Goal: Task Accomplishment & Management: Use online tool/utility

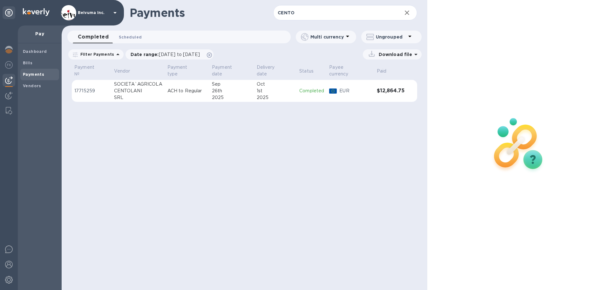
click at [134, 36] on span "Scheduled 0" at bounding box center [130, 37] width 23 height 7
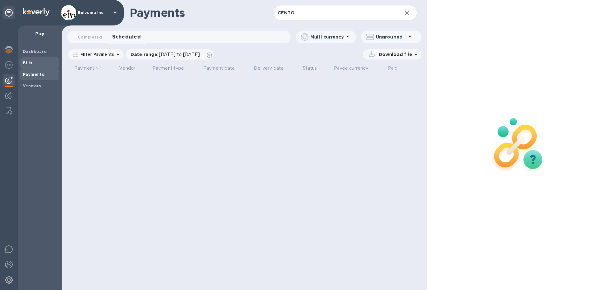
click at [25, 61] on b "Bills" at bounding box center [28, 62] width 10 height 5
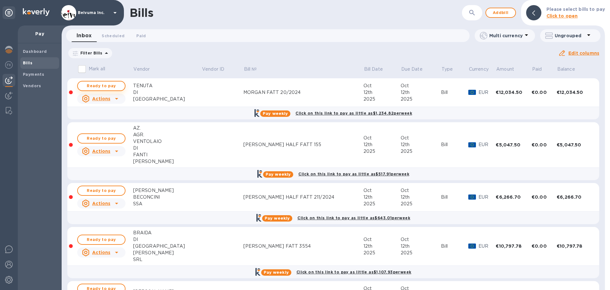
click at [109, 90] on span "Ready to pay" at bounding box center [101, 86] width 37 height 8
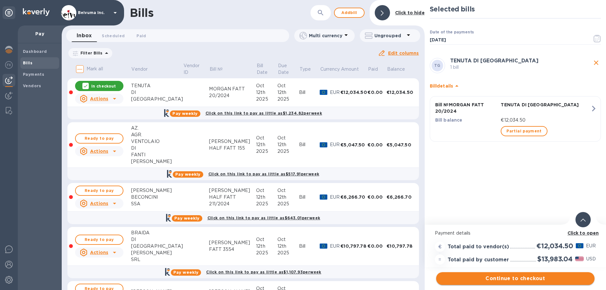
click at [524, 278] on span "Continue to checkout" at bounding box center [515, 278] width 148 height 8
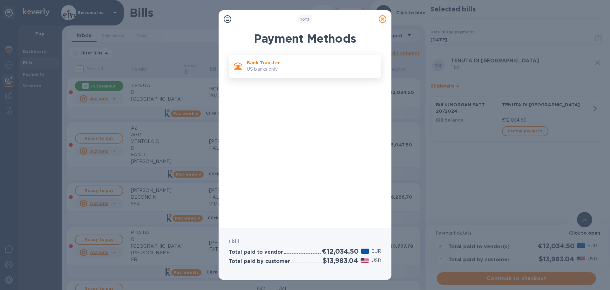
click at [282, 71] on p "US banks only." at bounding box center [311, 69] width 129 height 7
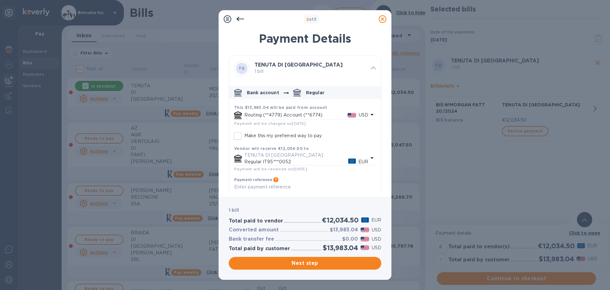
click at [284, 20] on div "2 of 3" at bounding box center [312, 19] width 130 height 9
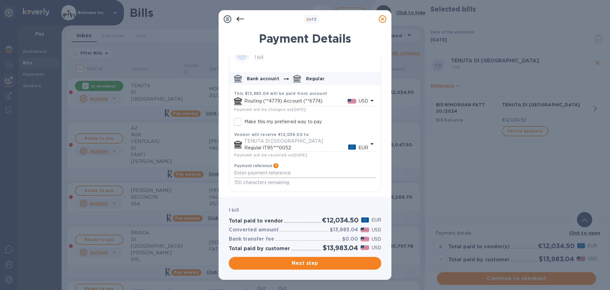
click at [277, 175] on textarea "default-method" at bounding box center [305, 172] width 142 height 5
type textarea "MORGAN FATT 20/2024"
click at [319, 263] on span "Next step" at bounding box center [305, 263] width 142 height 8
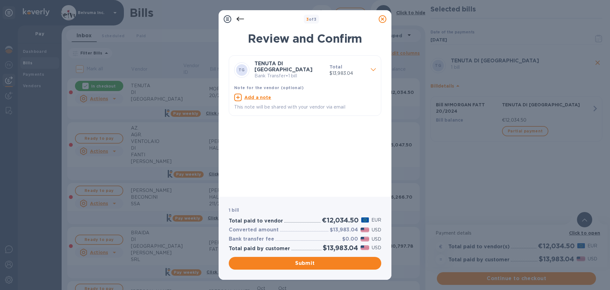
click at [258, 98] on u "Add a note" at bounding box center [257, 97] width 27 height 5
click at [262, 99] on textarea at bounding box center [300, 97] width 132 height 5
type textarea "MORGAN FATT 20/2024"
click at [320, 163] on div "[PERSON_NAME] DI GHIZZANO Bank Transfer • 1 bill Total $13,983.04 Note for the …" at bounding box center [305, 123] width 153 height 136
click at [321, 262] on span "Submit" at bounding box center [305, 263] width 142 height 8
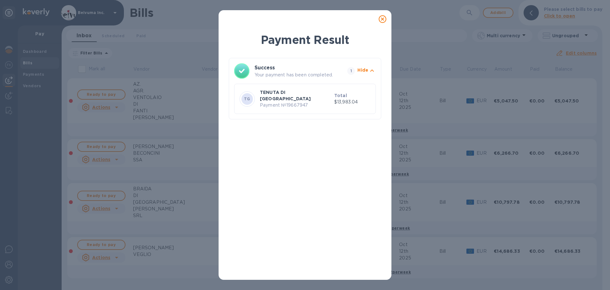
click at [383, 21] on icon at bounding box center [383, 19] width 8 height 8
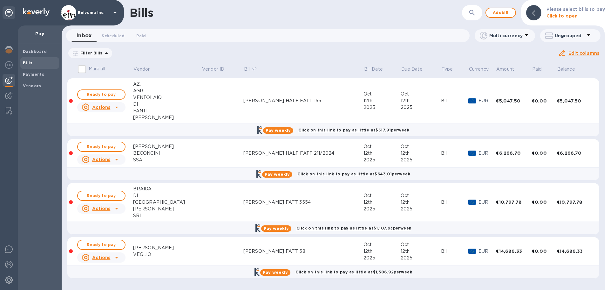
scroll to position [2, 0]
click at [108, 247] on span "Ready to pay" at bounding box center [101, 245] width 37 height 8
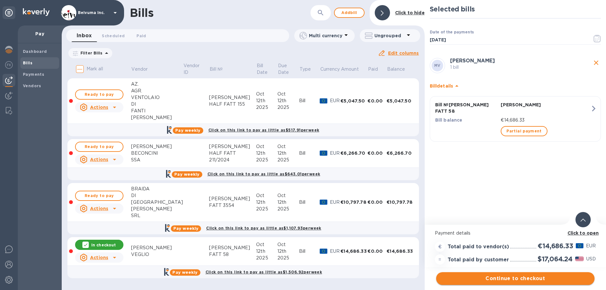
click at [528, 277] on span "Continue to checkout" at bounding box center [515, 278] width 148 height 8
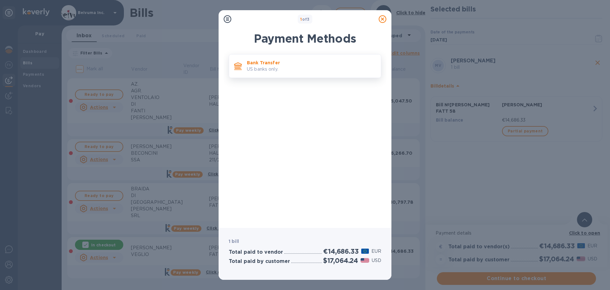
click at [280, 70] on p "US banks only." at bounding box center [311, 69] width 129 height 7
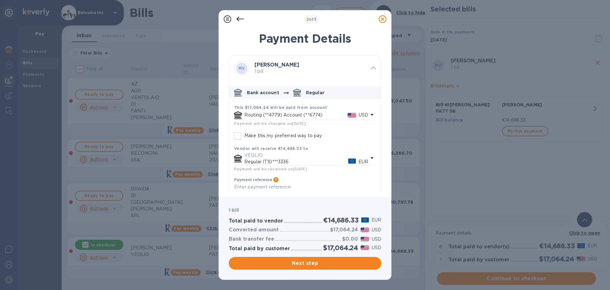
scroll to position [39, 0]
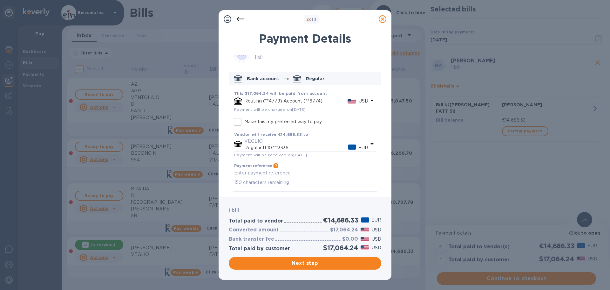
click at [269, 183] on p "150 characters remaining" at bounding box center [305, 182] width 142 height 7
click at [256, 175] on textarea "default-method" at bounding box center [305, 172] width 142 height 5
drag, startPoint x: 307, startPoint y: 173, endPoint x: 188, endPoint y: 172, distance: 119.5
click at [188, 172] on div "2 of 3 Payment Details MV [PERSON_NAME] 1 bill Bank account Regular This $17,06…" at bounding box center [305, 145] width 610 height 290
type textarea "[PERSON_NAME] FATT 58"
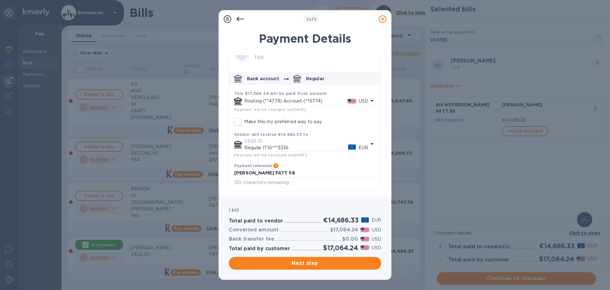
click at [371, 143] on icon "default-method" at bounding box center [372, 144] width 3 height 2
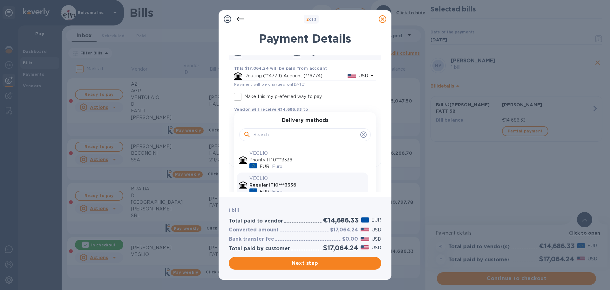
click at [361, 137] on icon "default-method" at bounding box center [363, 134] width 5 height 5
click at [274, 163] on p "Priority IT10***3336" at bounding box center [308, 159] width 116 height 7
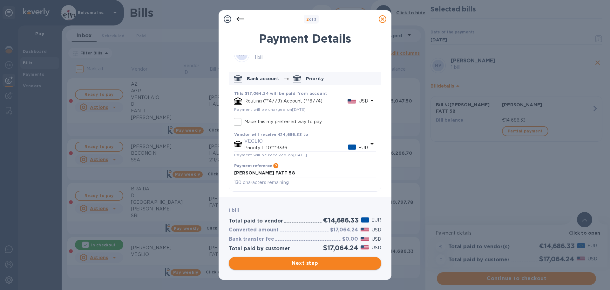
click at [311, 263] on span "Next step" at bounding box center [305, 263] width 142 height 8
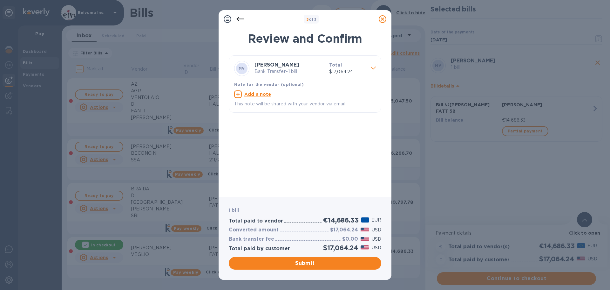
click at [259, 97] on u "Add a note" at bounding box center [257, 94] width 27 height 5
click at [264, 98] on textarea at bounding box center [300, 94] width 132 height 5
paste textarea "[PERSON_NAME] FATT 58"
type textarea "[PERSON_NAME] FATT 58"
click at [309, 263] on span "Submit" at bounding box center [305, 263] width 142 height 8
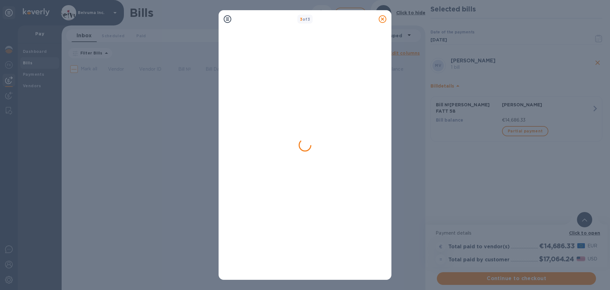
scroll to position [0, 0]
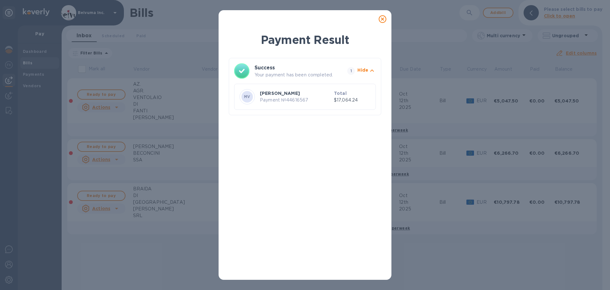
click at [382, 22] on icon at bounding box center [383, 19] width 8 height 8
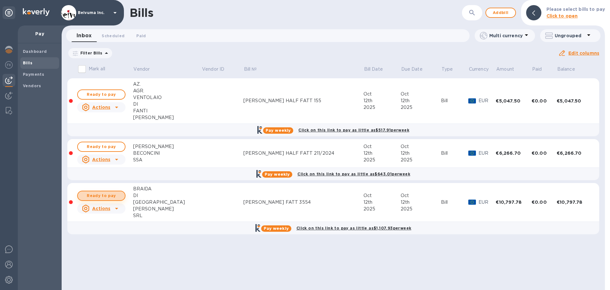
click at [111, 199] on span "Ready to pay" at bounding box center [101, 196] width 37 height 8
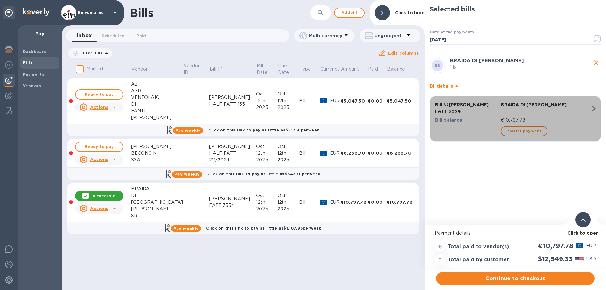
drag, startPoint x: 468, startPoint y: 111, endPoint x: 443, endPoint y: 111, distance: 25.1
click at [443, 111] on p "Bill № [PERSON_NAME] FATT 3554" at bounding box center [466, 107] width 63 height 13
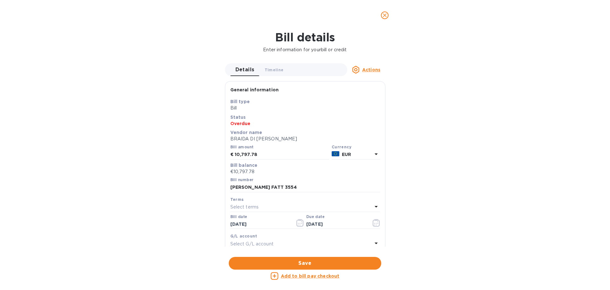
click at [386, 17] on icon "close" at bounding box center [385, 15] width 4 height 4
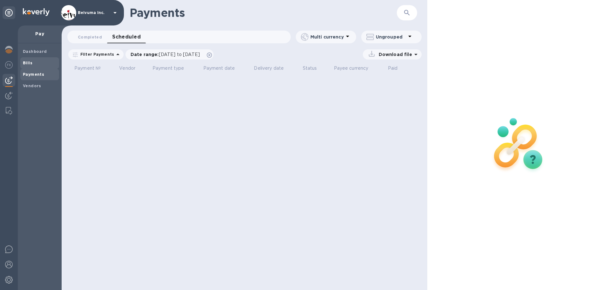
click at [31, 63] on b "Bills" at bounding box center [28, 62] width 10 height 5
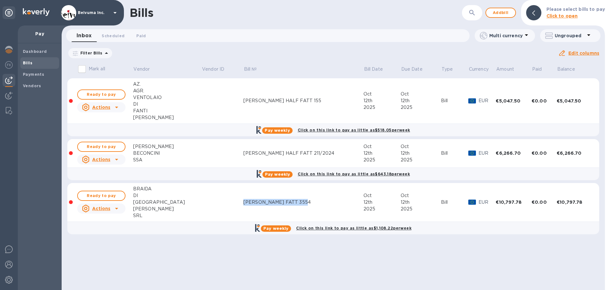
drag, startPoint x: 293, startPoint y: 205, endPoint x: 225, endPoint y: 210, distance: 67.6
click at [243, 210] on td "[PERSON_NAME] FATT 3554" at bounding box center [303, 202] width 120 height 39
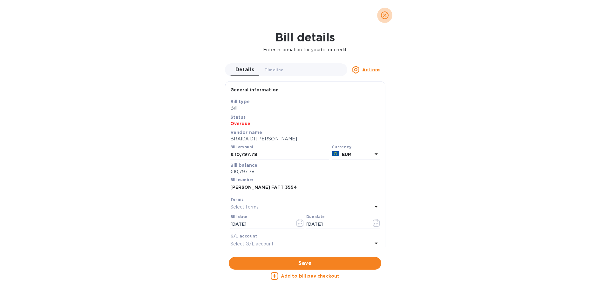
click at [385, 16] on icon "close" at bounding box center [385, 15] width 6 height 6
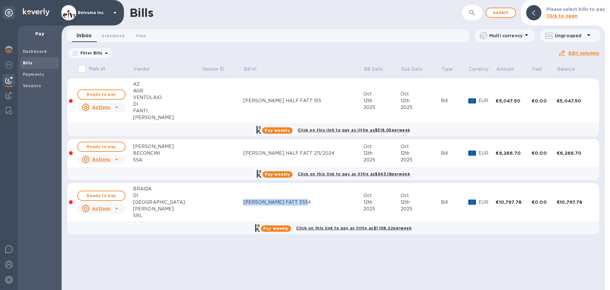
copy div "[PERSON_NAME] FATT 3554"
click at [98, 199] on span "Ready to pay" at bounding box center [101, 196] width 37 height 8
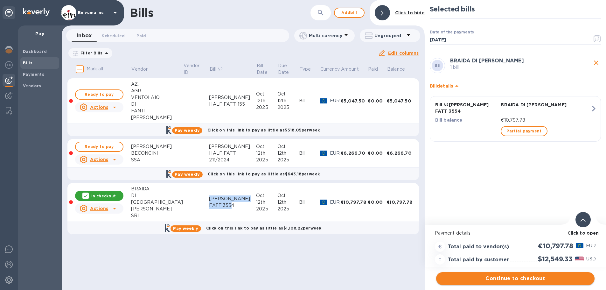
click at [547, 277] on span "Continue to checkout" at bounding box center [515, 278] width 148 height 8
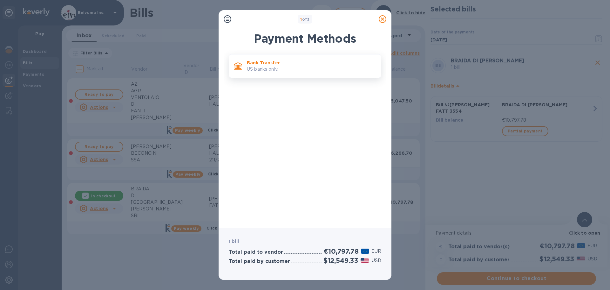
click at [266, 65] on p "Bank Transfer" at bounding box center [311, 62] width 129 height 6
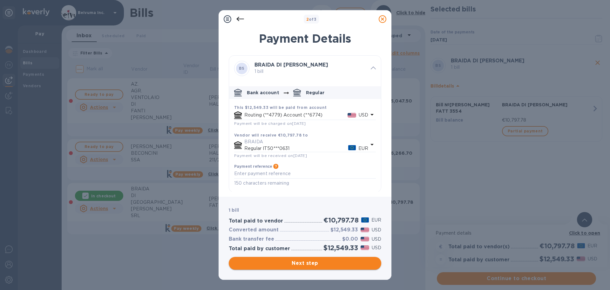
click at [310, 263] on span "Next step" at bounding box center [305, 263] width 142 height 8
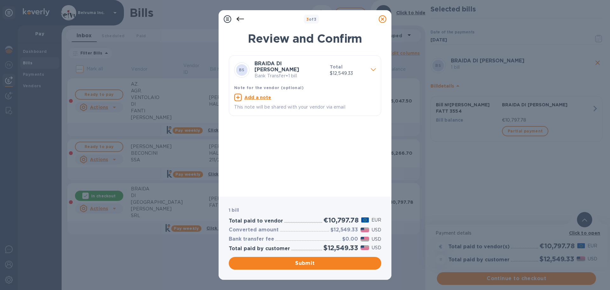
click at [263, 100] on u "Add a note" at bounding box center [257, 97] width 27 height 5
click at [263, 101] on textarea at bounding box center [300, 97] width 132 height 5
paste textarea "[PERSON_NAME] FATT 3554"
type textarea "[PERSON_NAME] FATT 3554"
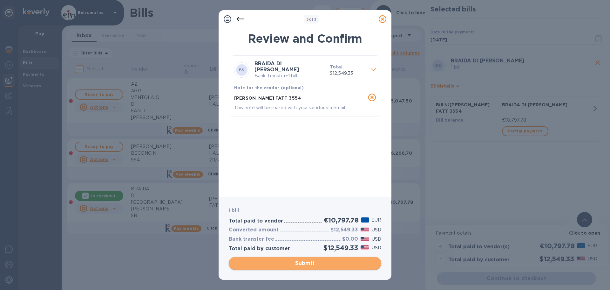
click at [318, 264] on span "Submit" at bounding box center [305, 263] width 142 height 8
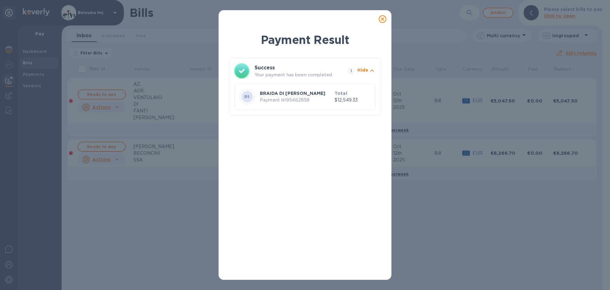
click at [383, 22] on icon at bounding box center [383, 19] width 8 height 8
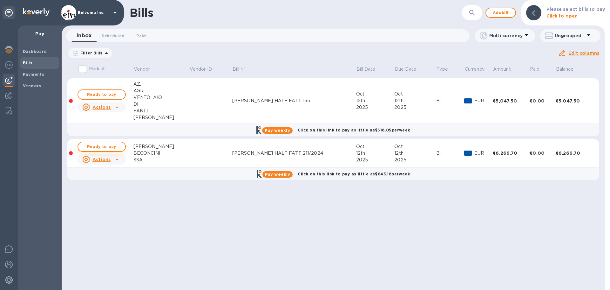
click at [103, 150] on span "Ready to pay" at bounding box center [101, 147] width 37 height 8
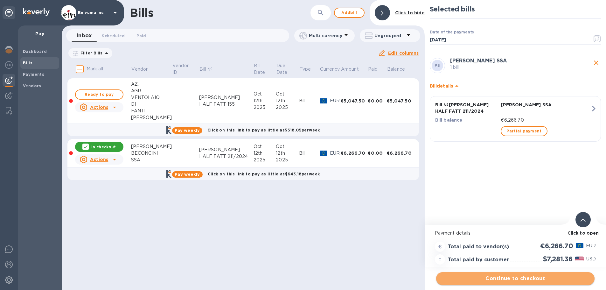
click at [526, 276] on span "Continue to checkout" at bounding box center [515, 278] width 148 height 8
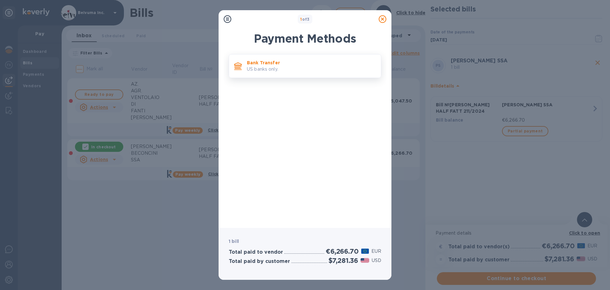
click at [277, 69] on p "US banks only." at bounding box center [311, 69] width 129 height 7
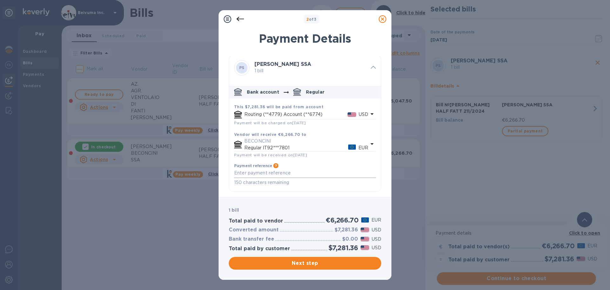
scroll to position [26, 0]
click at [259, 172] on textarea "default-method" at bounding box center [305, 172] width 142 height 5
type textarea "[PERSON_NAME] INV 211/2024"
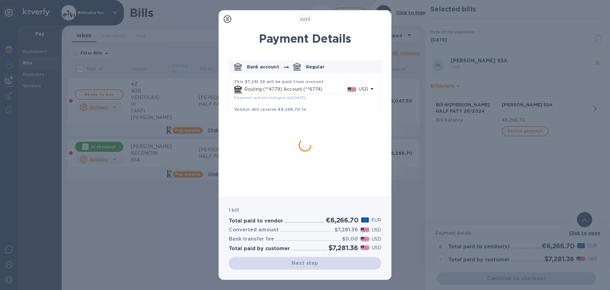
drag, startPoint x: 324, startPoint y: 169, endPoint x: 238, endPoint y: 175, distance: 86.0
click at [238, 153] on div "[PERSON_NAME] INV 211/2024 x" at bounding box center [305, 148] width 142 height 10
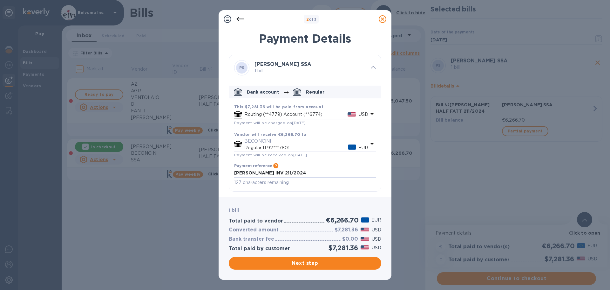
drag, startPoint x: 309, startPoint y: 172, endPoint x: 230, endPoint y: 171, distance: 78.5
click at [230, 171] on div "This $7,281.36 will be paid from account Routing (**4779) Account (**6774) USD …" at bounding box center [305, 146] width 152 height 90
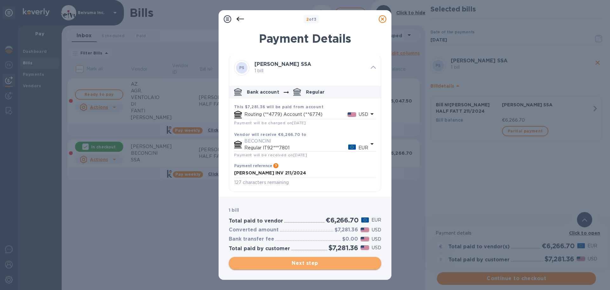
click at [319, 264] on span "Next step" at bounding box center [305, 263] width 142 height 8
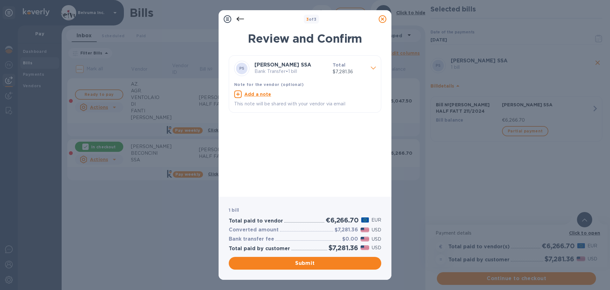
click at [275, 107] on p "This note will be shared with your vendor via email" at bounding box center [305, 103] width 142 height 7
click at [260, 97] on u "Add a note" at bounding box center [257, 94] width 27 height 5
click at [261, 98] on textarea at bounding box center [300, 94] width 132 height 5
paste textarea "[PERSON_NAME] INV 211/2024"
type textarea "[PERSON_NAME] INV 211/2024"
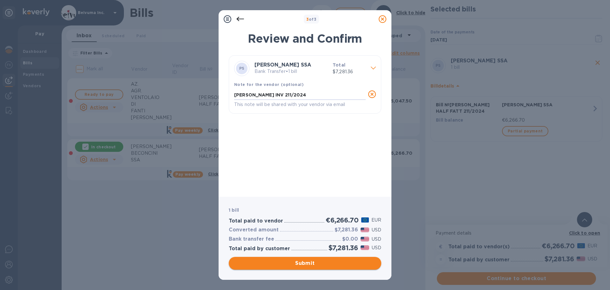
click at [316, 261] on span "Submit" at bounding box center [305, 263] width 142 height 8
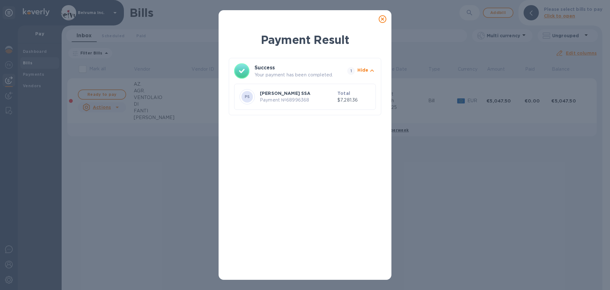
click at [382, 21] on icon at bounding box center [383, 19] width 8 height 8
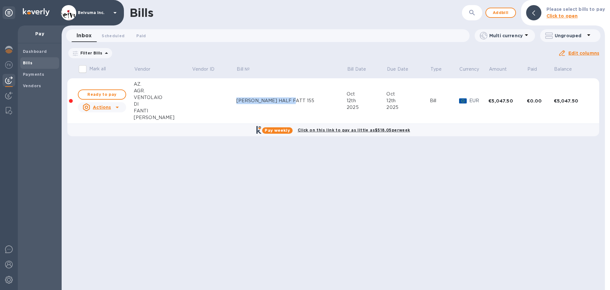
drag, startPoint x: 289, startPoint y: 106, endPoint x: 230, endPoint y: 106, distance: 58.5
click at [236, 104] on div "[PERSON_NAME] HALF FATT 155" at bounding box center [291, 100] width 110 height 7
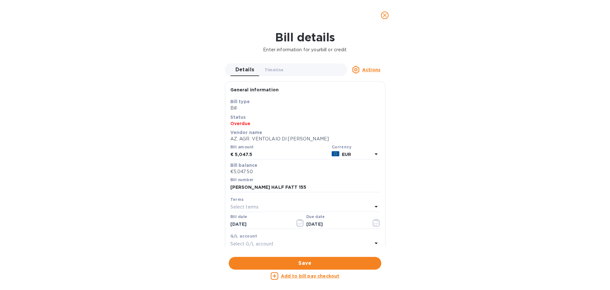
click at [384, 17] on icon "close" at bounding box center [385, 15] width 4 height 4
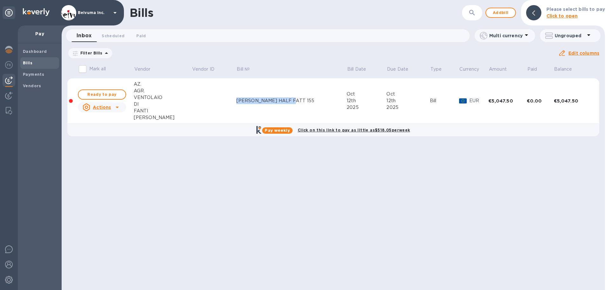
copy div "[PERSON_NAME] HALF FATT 155"
click at [101, 98] on span "Ready to pay" at bounding box center [102, 95] width 37 height 8
checkbox input "true"
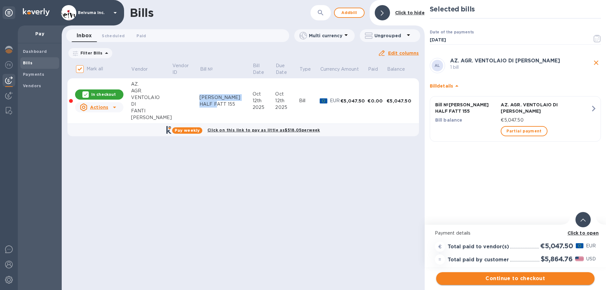
click at [522, 279] on span "Continue to checkout" at bounding box center [515, 278] width 148 height 8
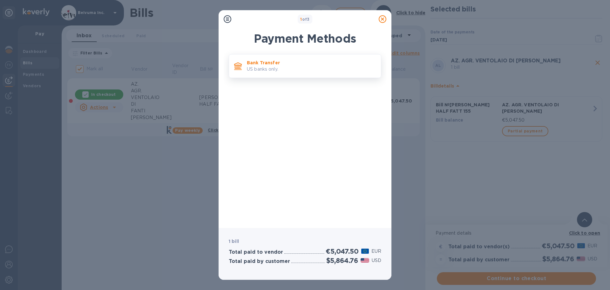
click at [265, 70] on p "US banks only." at bounding box center [311, 69] width 129 height 7
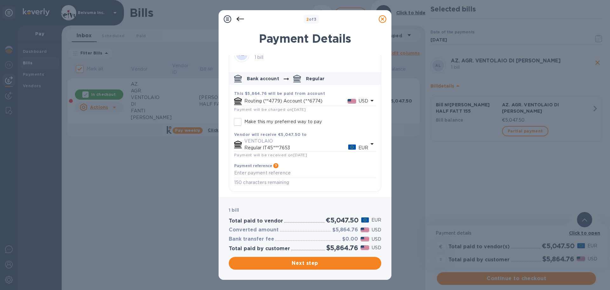
scroll to position [39, 0]
click at [274, 174] on textarea "default-method" at bounding box center [305, 172] width 142 height 5
paste textarea "[PERSON_NAME] HALF FATT 155"
type textarea "[PERSON_NAME] HALF FATT 155"
drag, startPoint x: 301, startPoint y: 170, endPoint x: 221, endPoint y: 176, distance: 80.7
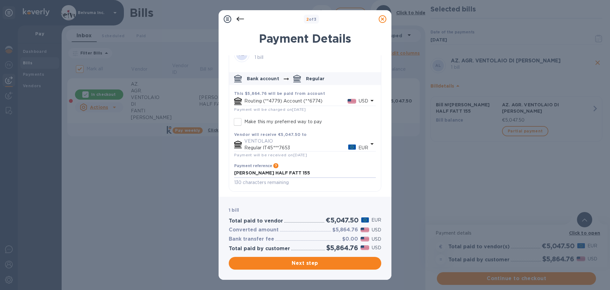
click at [221, 176] on div "Payment Details AL AZ. AGR. VENTOLAIO DI [PERSON_NAME] 1 bill Bank account Regu…" at bounding box center [305, 110] width 173 height 172
click at [311, 264] on span "Next step" at bounding box center [305, 263] width 142 height 8
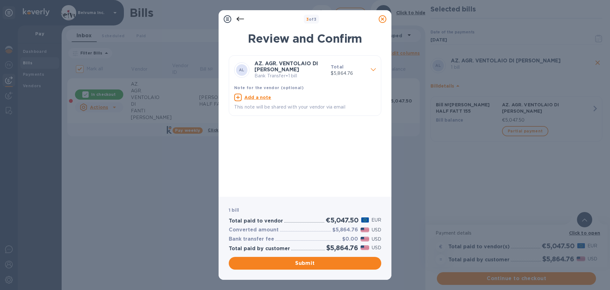
click at [260, 100] on u "Add a note" at bounding box center [257, 97] width 27 height 5
click at [264, 101] on textarea at bounding box center [300, 97] width 132 height 5
paste textarea "[PERSON_NAME] HALF FATT 155"
type textarea "[PERSON_NAME] HALF FATT 155"
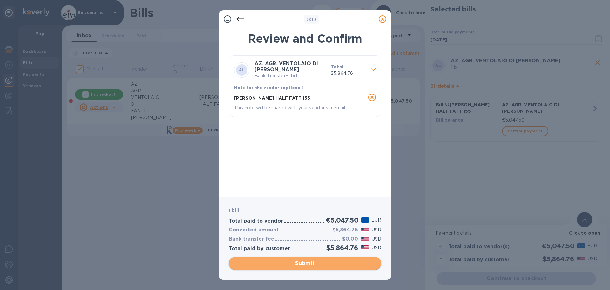
click at [313, 263] on span "Submit" at bounding box center [305, 263] width 142 height 8
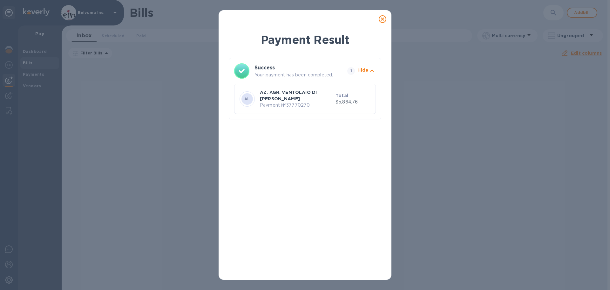
click at [384, 22] on icon at bounding box center [383, 19] width 8 height 8
